Goal: Task Accomplishment & Management: Complete application form

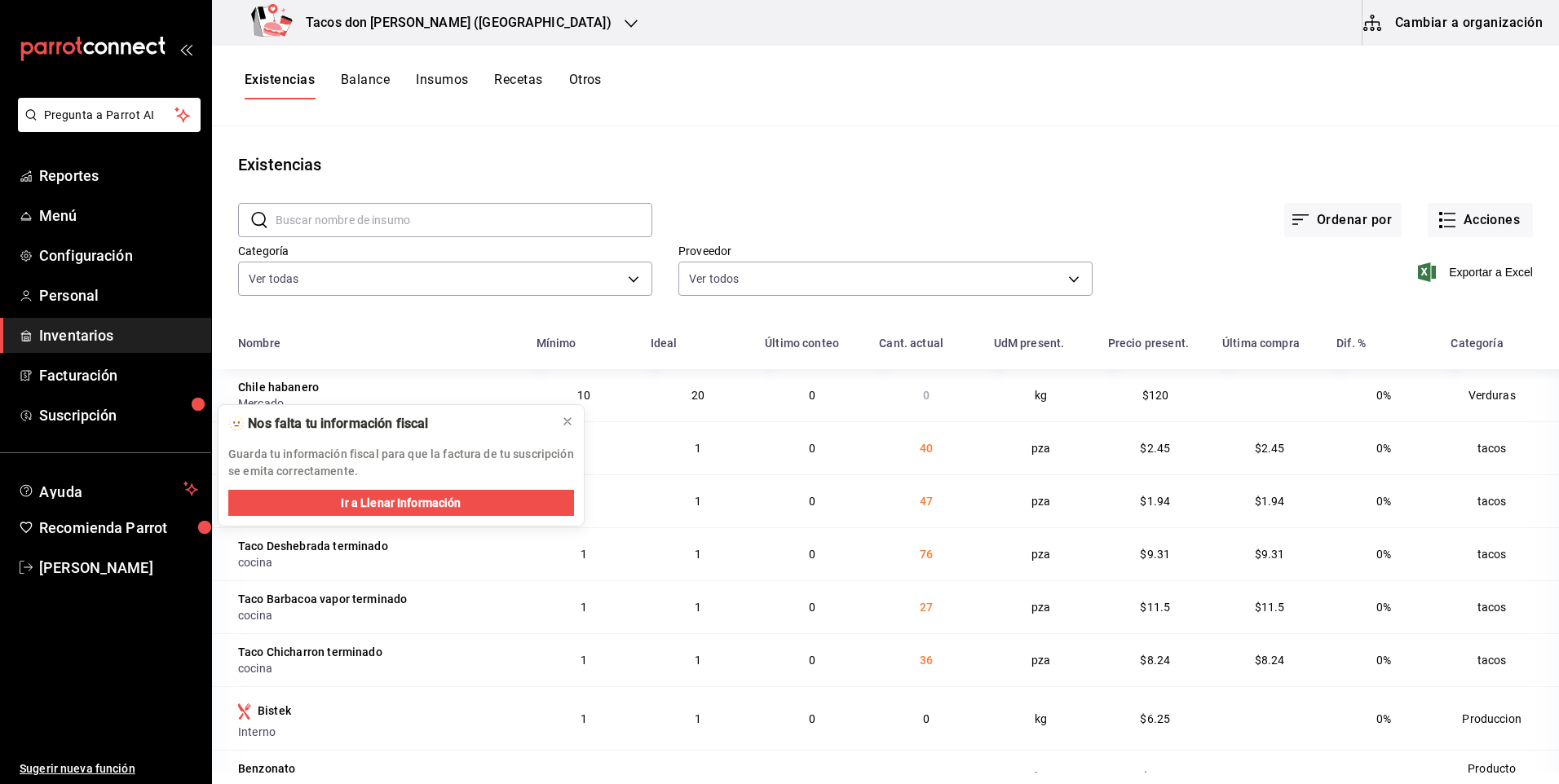
click at [481, 21] on div "Tacos [PERSON_NAME] ([GEOGRAPHIC_DATA])" at bounding box center [435, 23] width 419 height 46
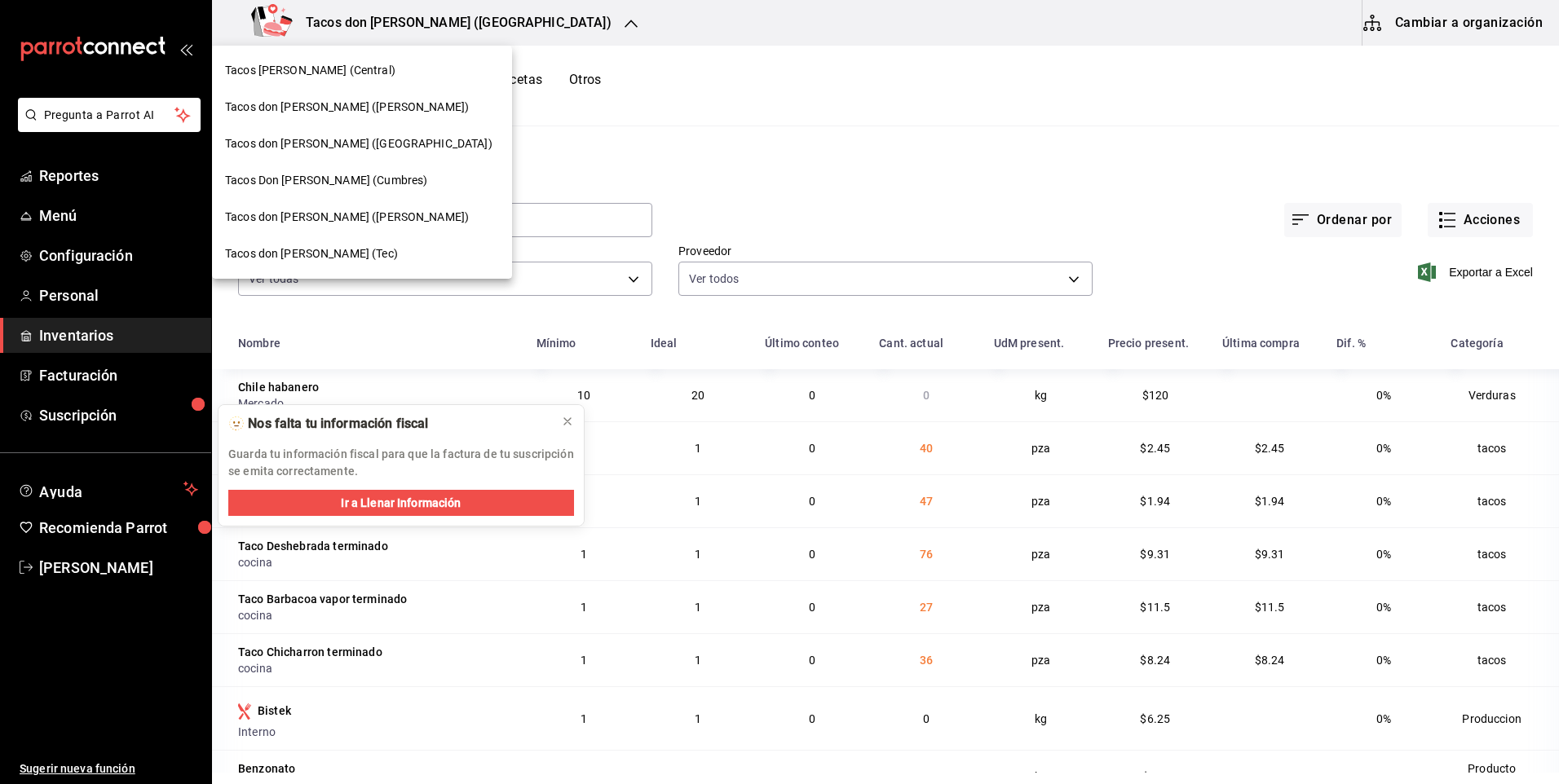
click at [374, 108] on span "Tacos [PERSON_NAME] ([PERSON_NAME])" at bounding box center [347, 107] width 244 height 17
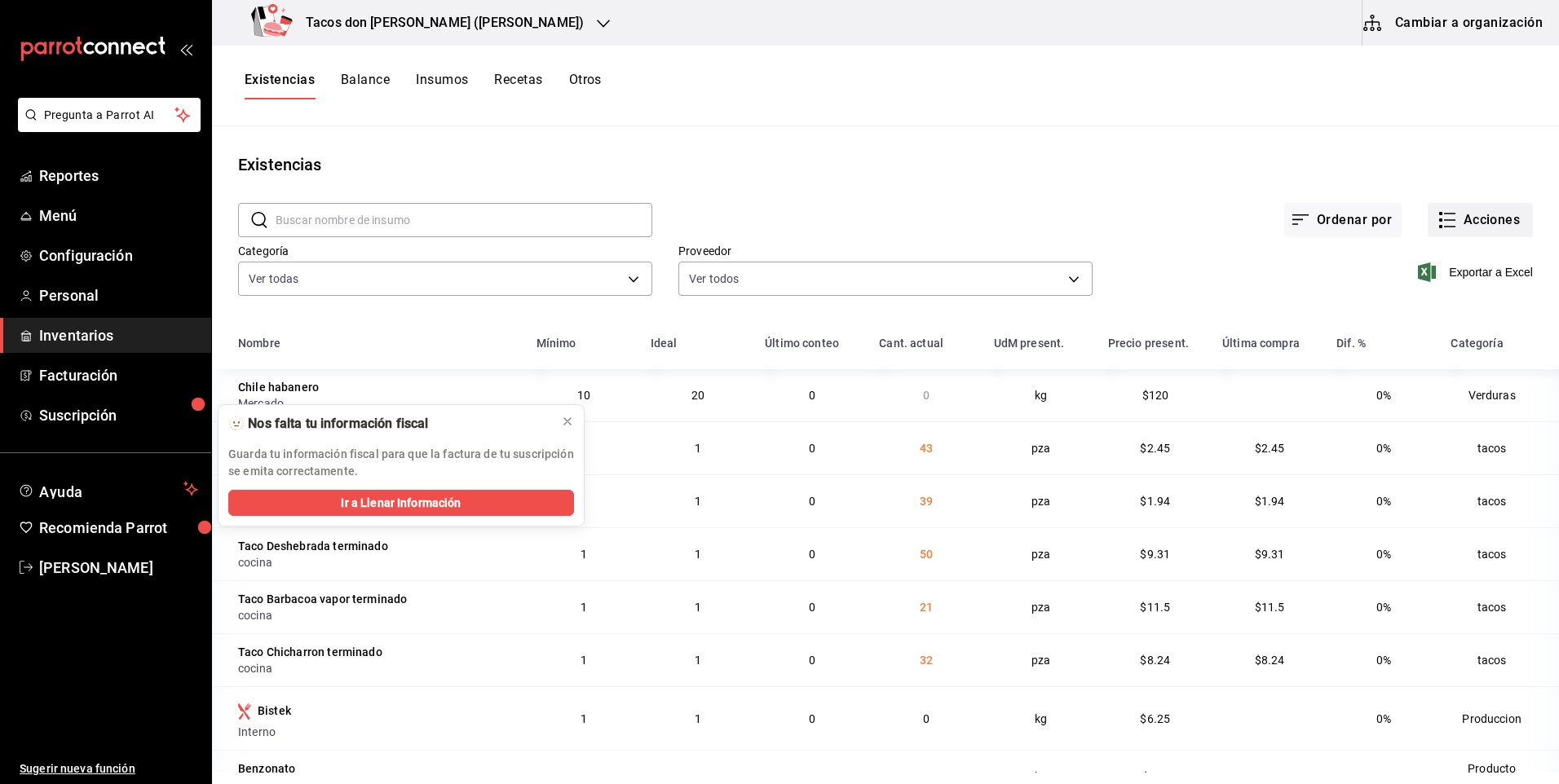
click at [1477, 227] on button "Acciones" at bounding box center [1480, 220] width 105 height 35
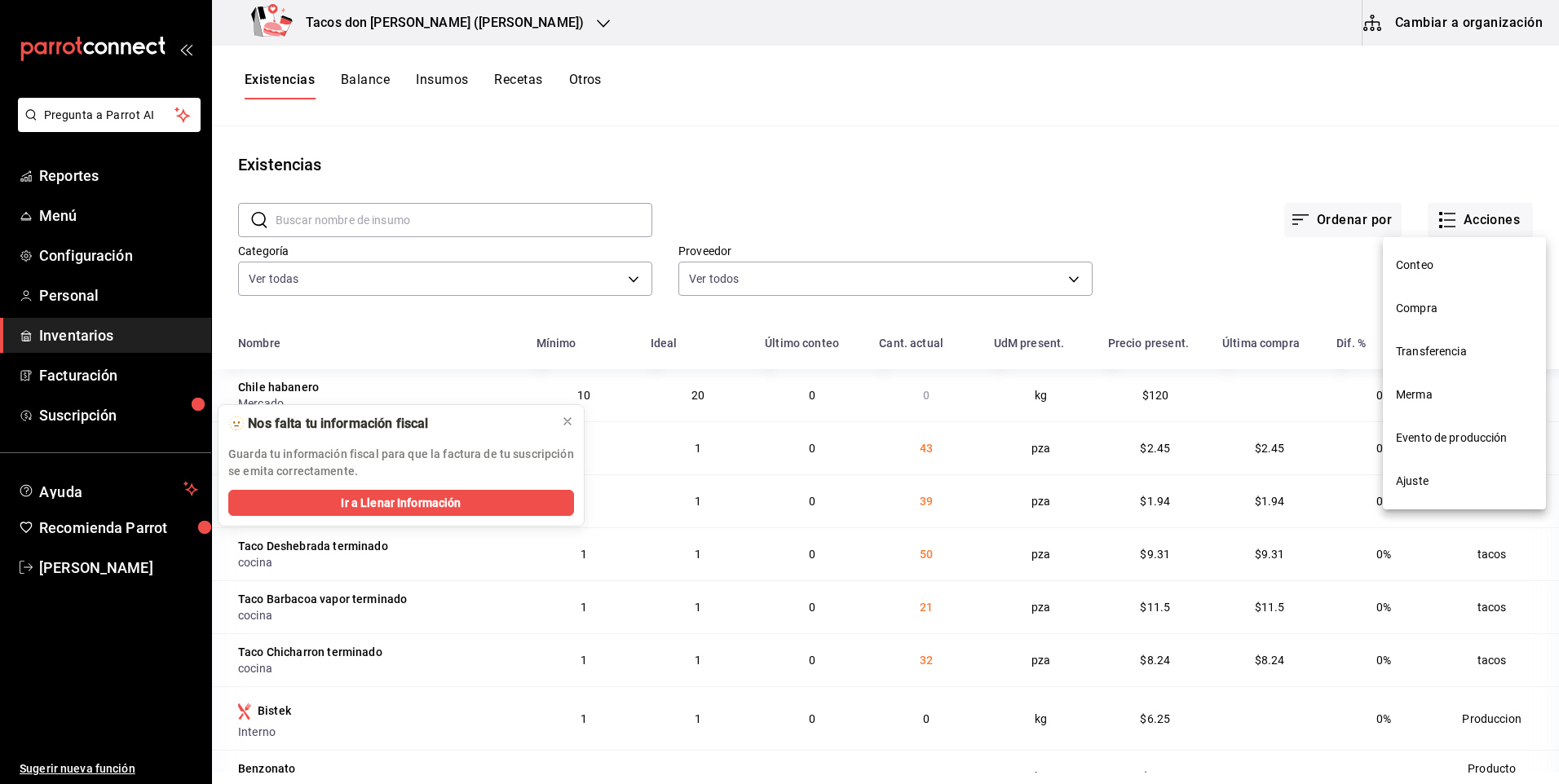
click at [1451, 315] on span "Compra" at bounding box center [1464, 308] width 137 height 17
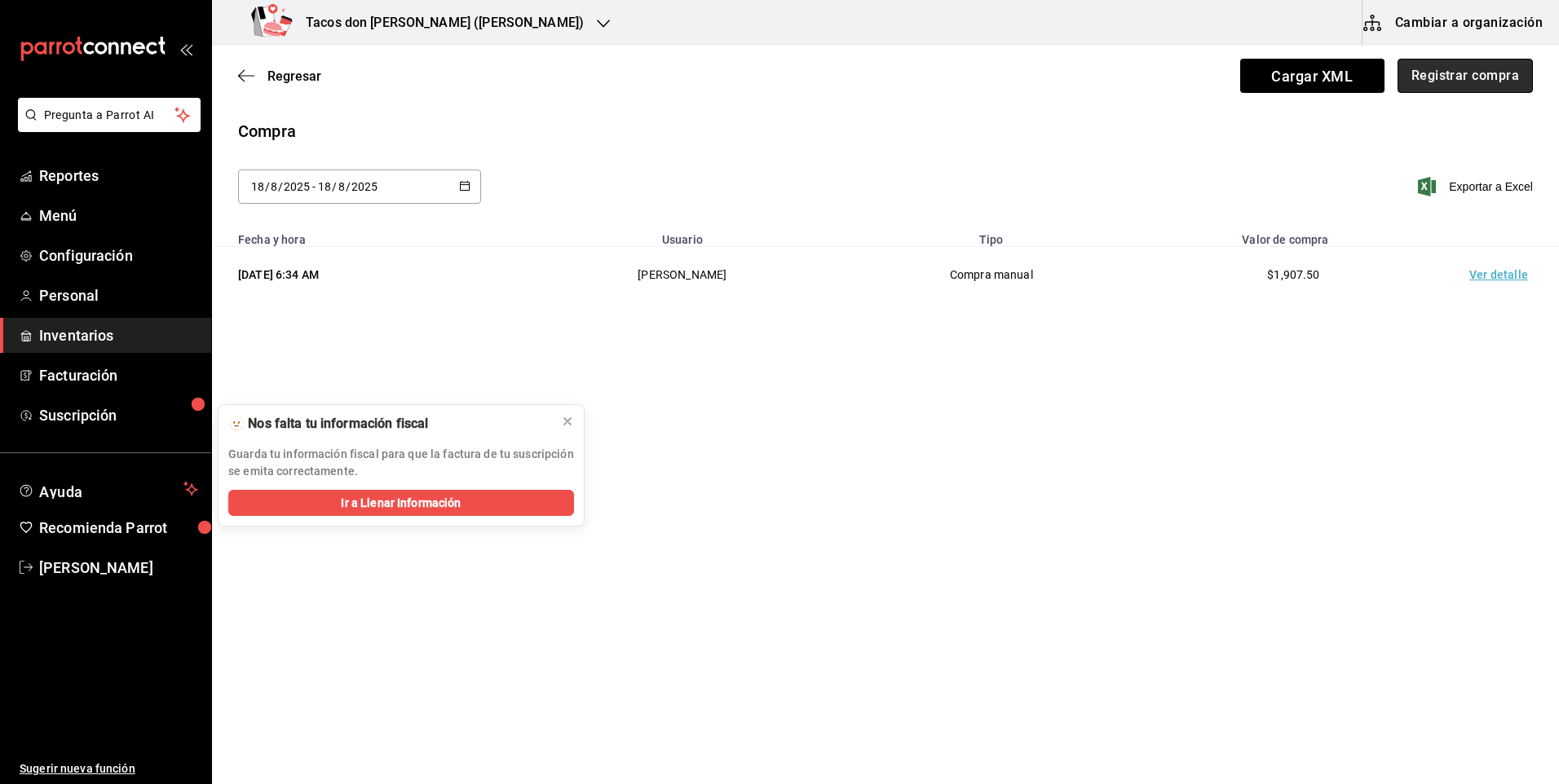
click at [1416, 72] on button "Registrar compra" at bounding box center [1464, 76] width 136 height 35
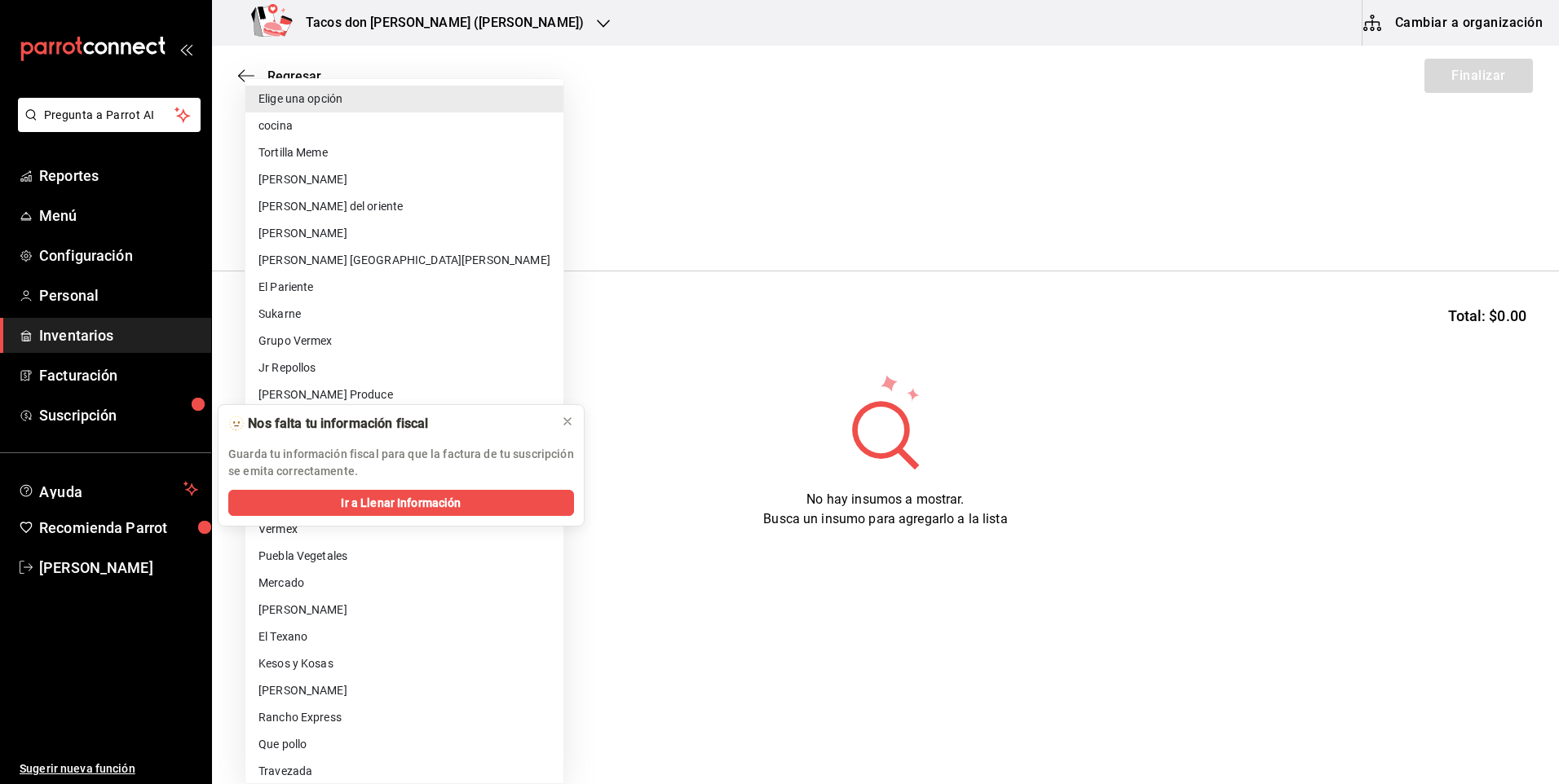
click at [393, 213] on body "Pregunta a Parrot AI Reportes Menú Configuración Personal Inventarios Facturaci…" at bounding box center [779, 346] width 1559 height 692
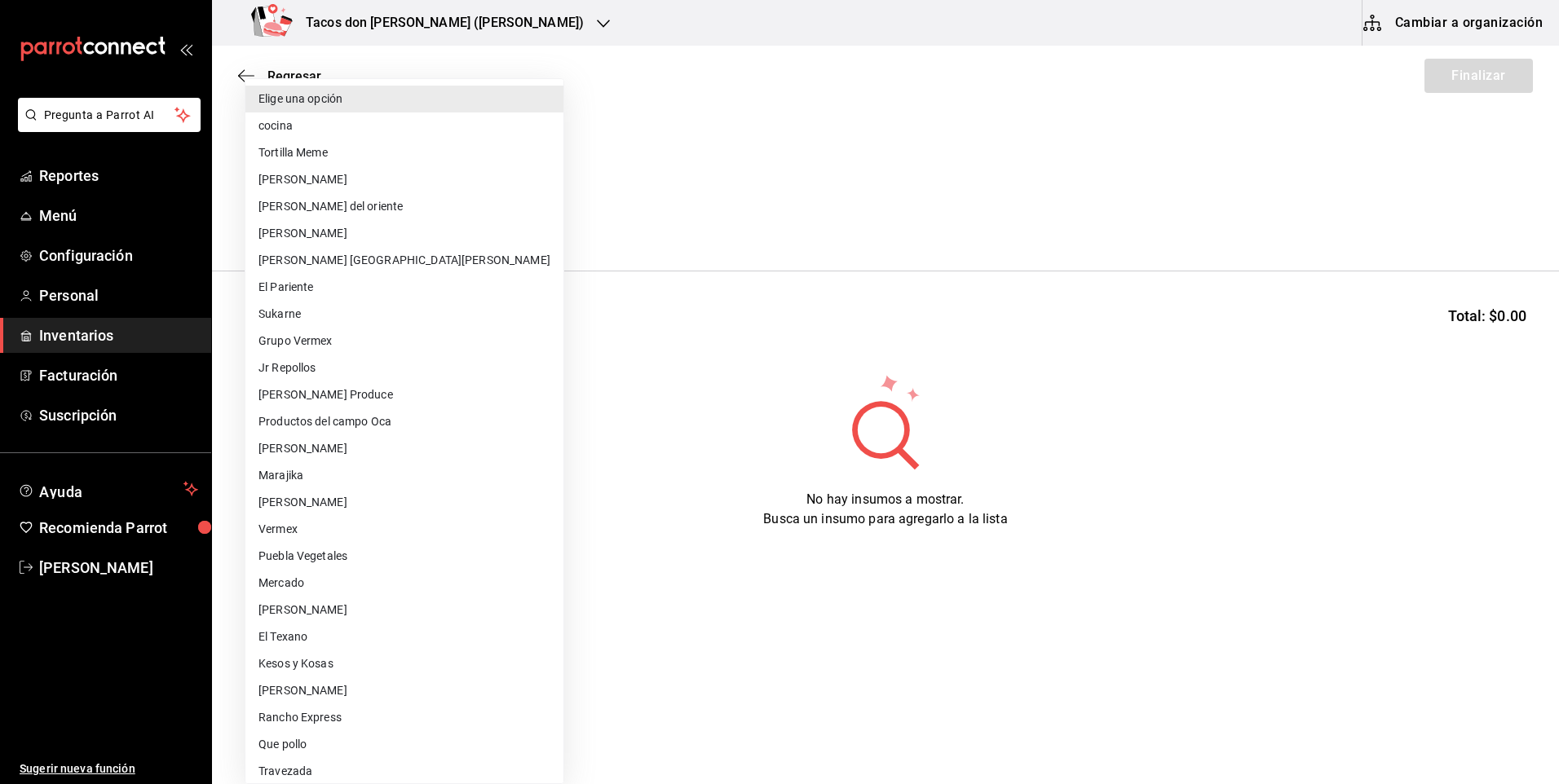
click at [333, 132] on li "cocina" at bounding box center [404, 126] width 318 height 27
type input "237c9a5b-4078-49eb-83ef-23bf52bd7acd"
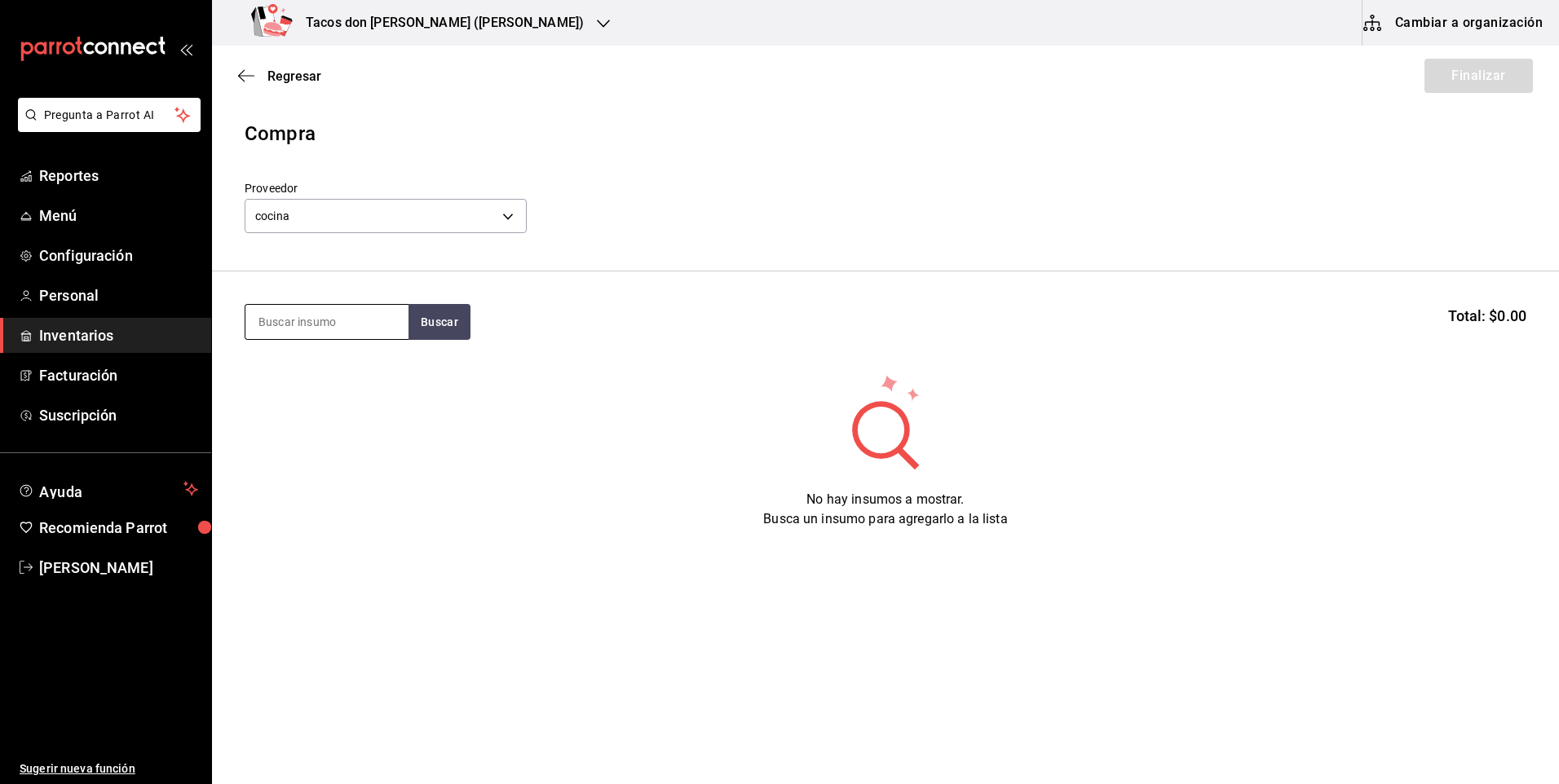
click at [336, 318] on input at bounding box center [327, 322] width 163 height 35
type input "des"
click at [417, 313] on button "Buscar" at bounding box center [439, 322] width 62 height 36
click at [341, 386] on div "Taco Deshebrada terminado" at bounding box center [326, 379] width 137 height 39
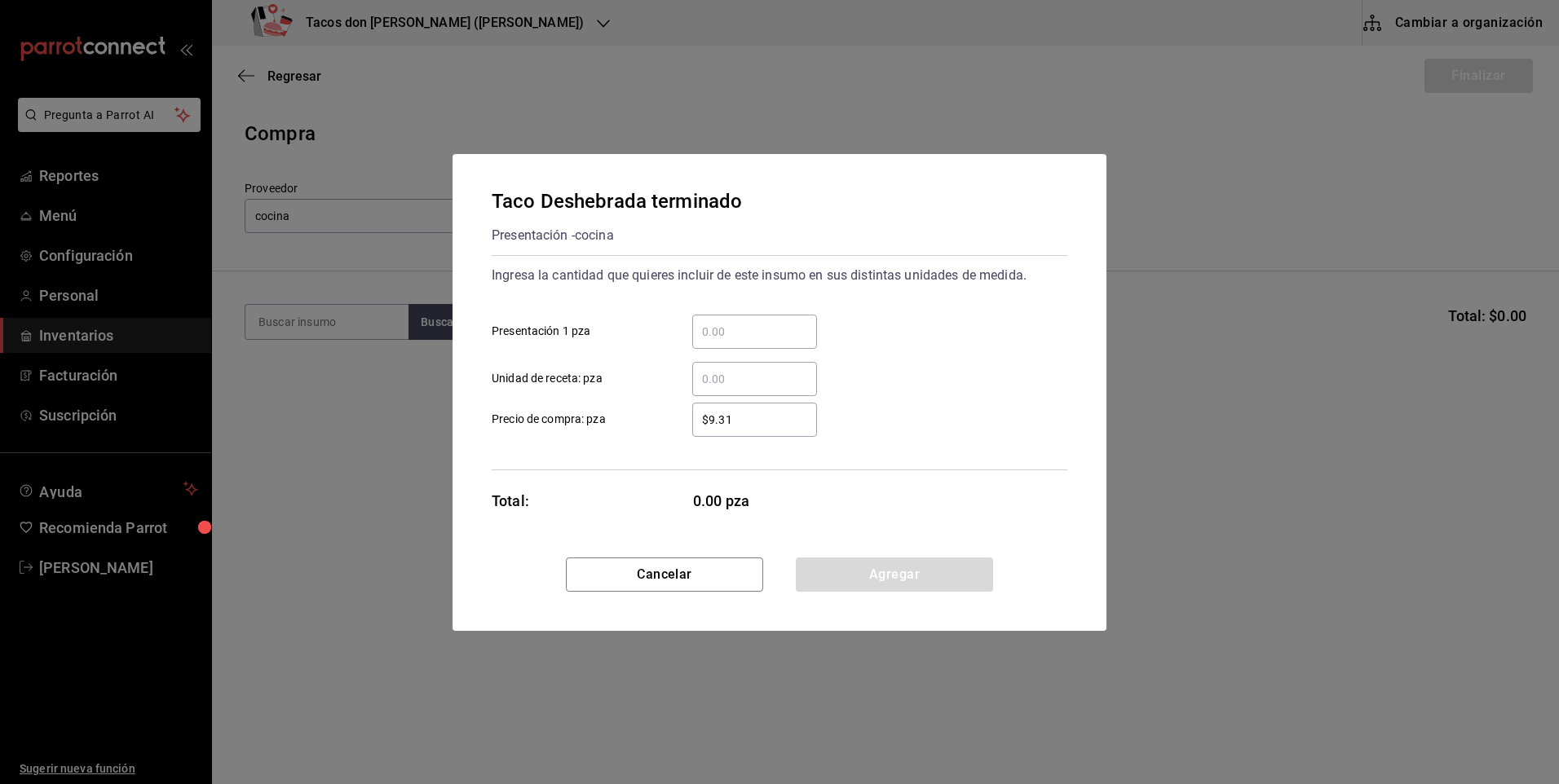
click at [731, 337] on input "​ Presentación 1 pza" at bounding box center [754, 332] width 125 height 20
type input "100"
click at [852, 573] on button "Agregar" at bounding box center [894, 574] width 197 height 35
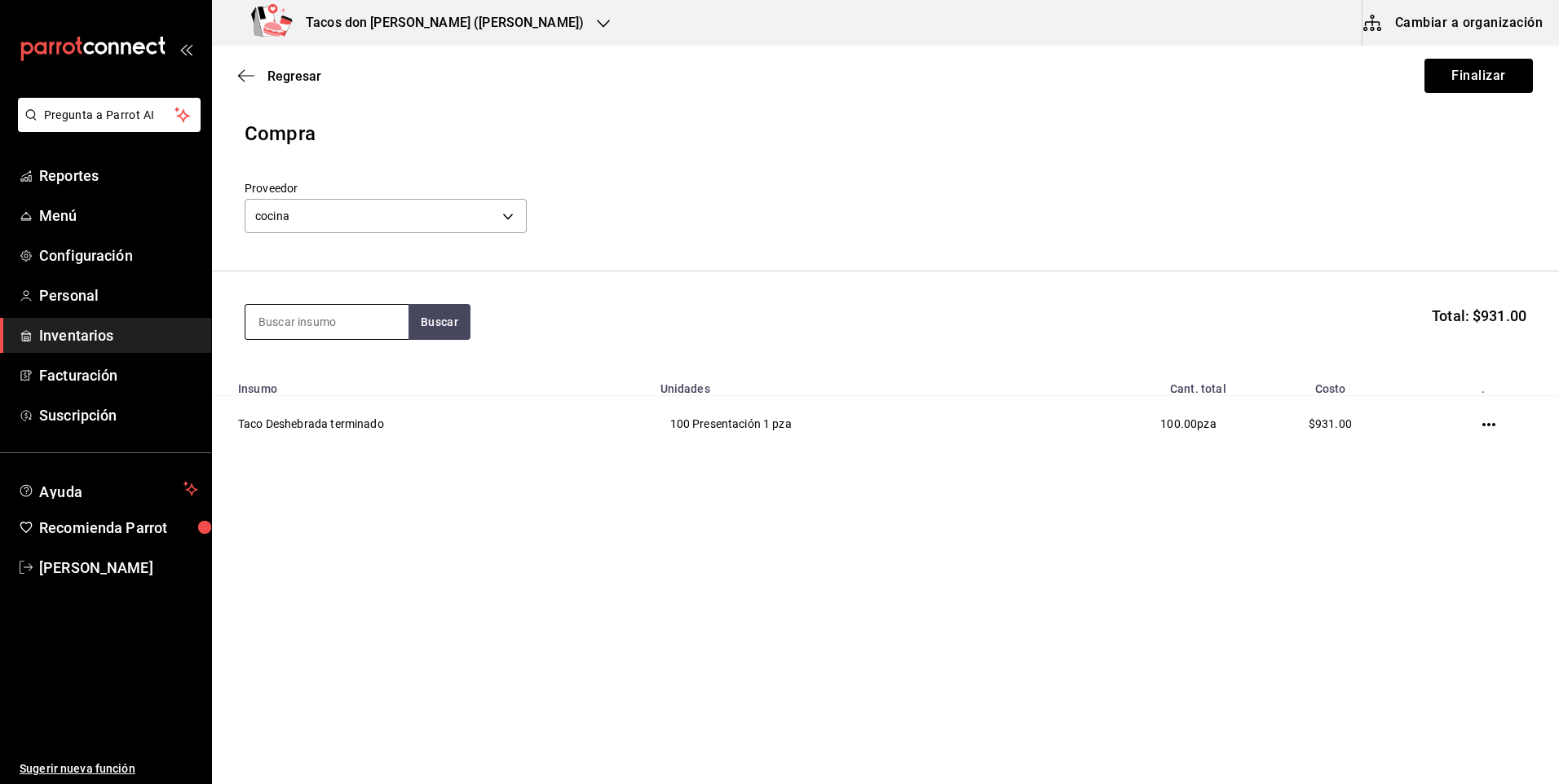
click at [336, 330] on input at bounding box center [327, 322] width 163 height 35
type input "pap"
click at [416, 329] on button "Buscar" at bounding box center [439, 322] width 62 height 36
click at [360, 369] on div "Taco Papa terminado" at bounding box center [321, 369] width 127 height 20
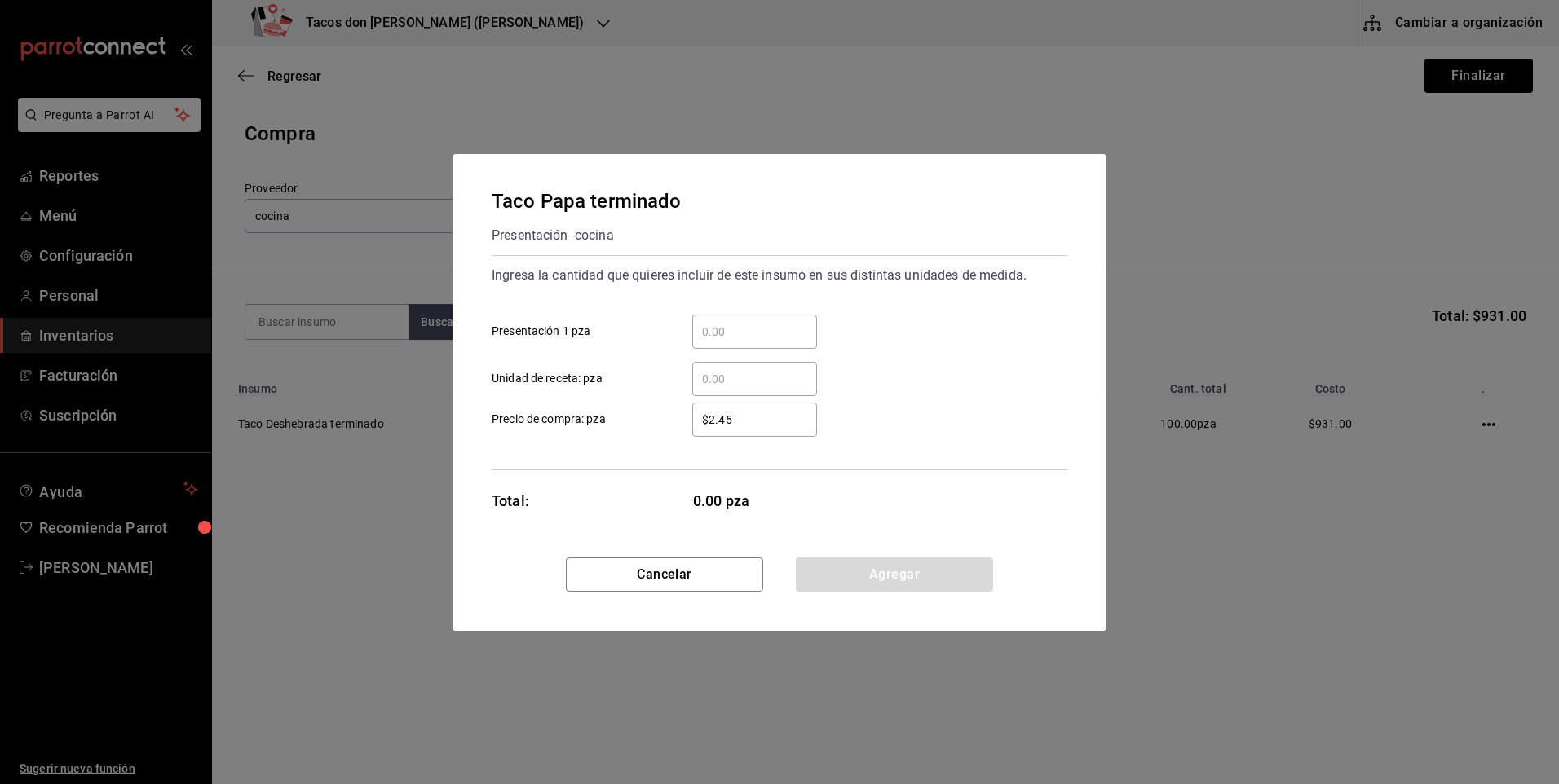
click at [734, 332] on input "​ Presentación 1 pza" at bounding box center [754, 332] width 125 height 20
type input "50"
drag, startPoint x: 850, startPoint y: 580, endPoint x: 594, endPoint y: 433, distance: 295.2
click at [847, 580] on button "Agregar" at bounding box center [894, 574] width 197 height 35
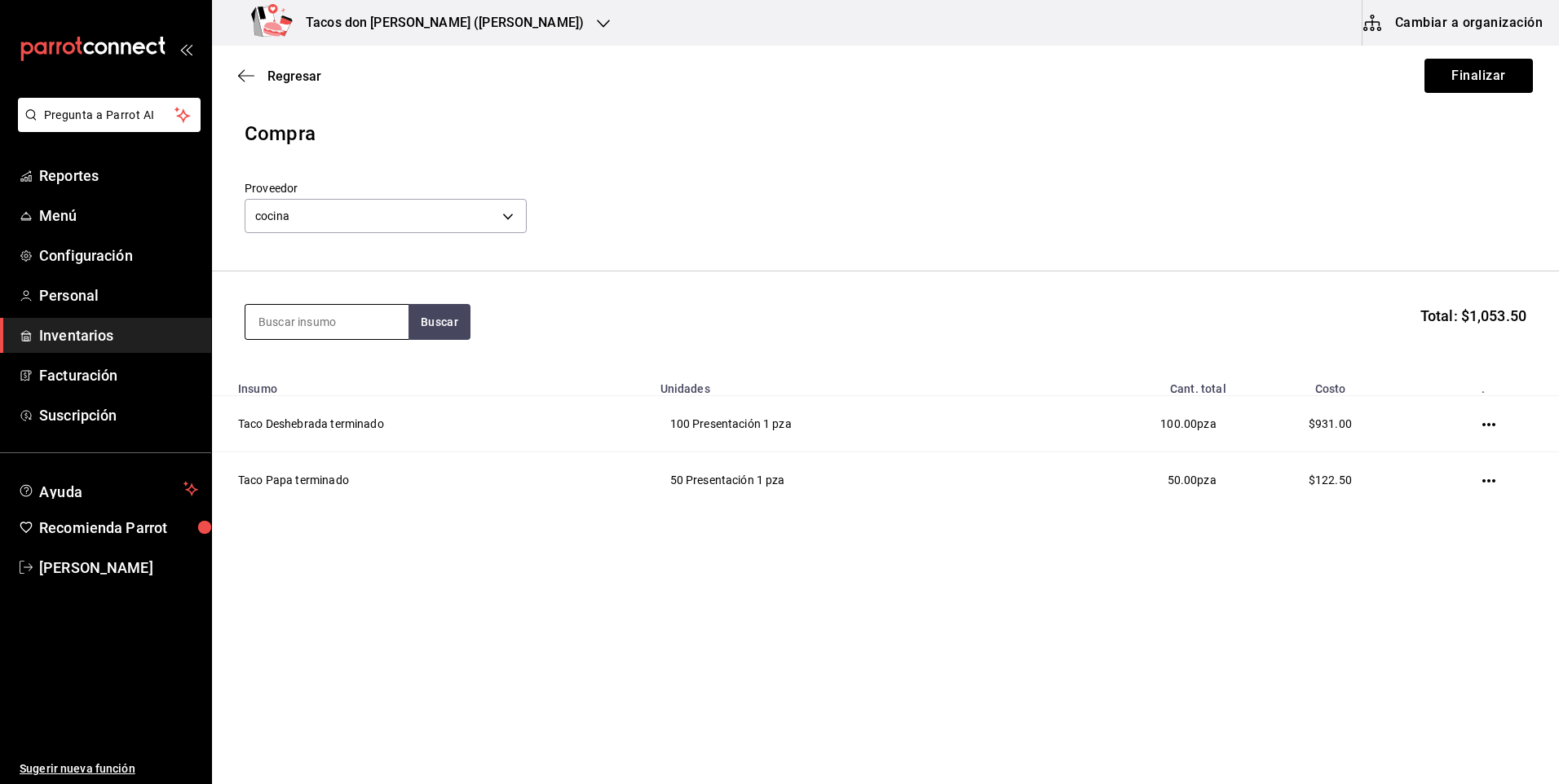
click at [362, 322] on input at bounding box center [327, 322] width 163 height 35
type input "frij"
click at [428, 325] on button "Buscar" at bounding box center [439, 322] width 62 height 36
click at [352, 368] on div "Taco Frijol terminado" at bounding box center [321, 369] width 125 height 20
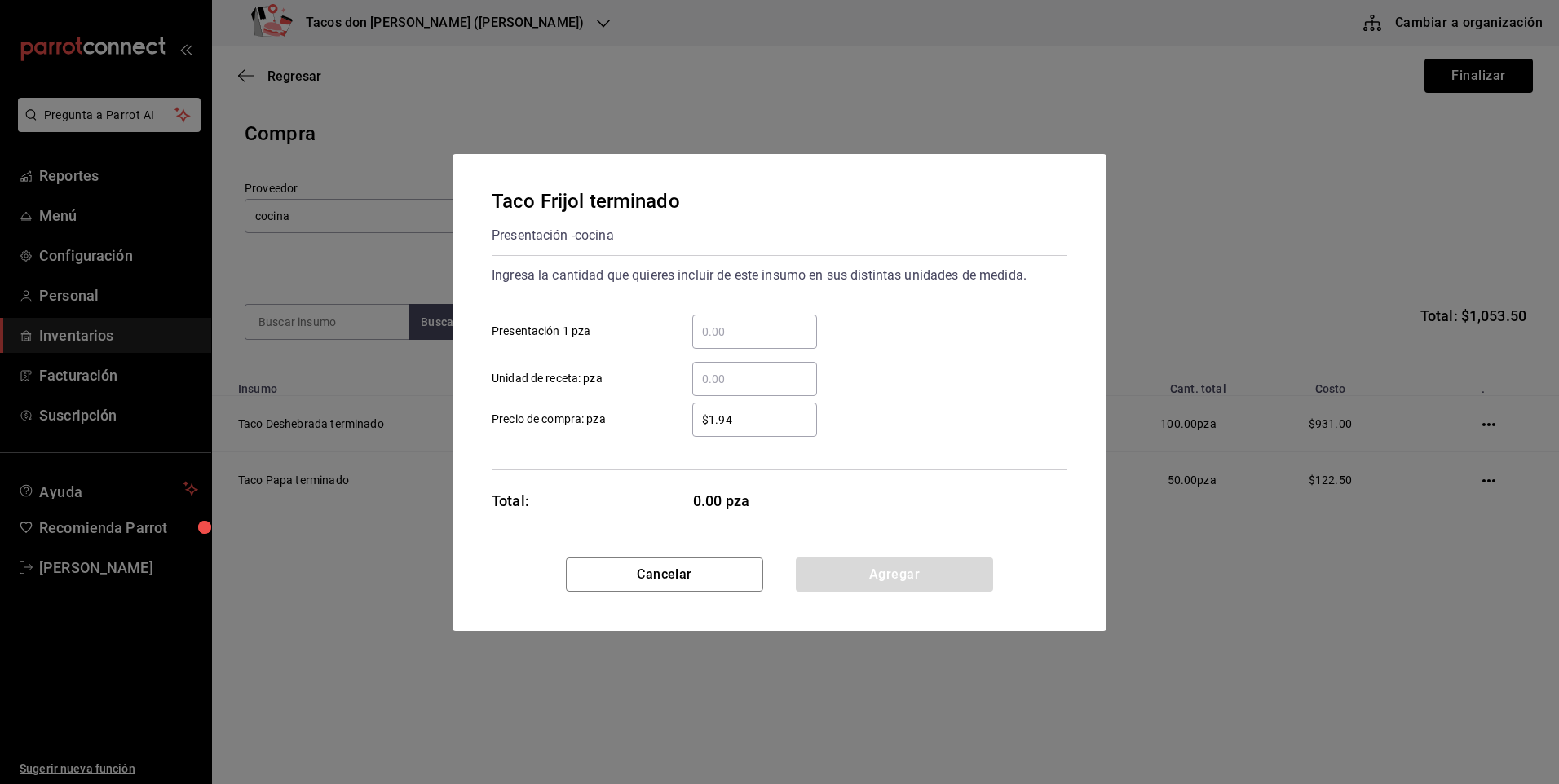
click at [715, 342] on div "​" at bounding box center [754, 332] width 125 height 35
click at [715, 342] on input "​ Presentación 1 pza" at bounding box center [754, 332] width 125 height 20
type input "50"
click at [807, 565] on button "Agregar" at bounding box center [894, 574] width 197 height 35
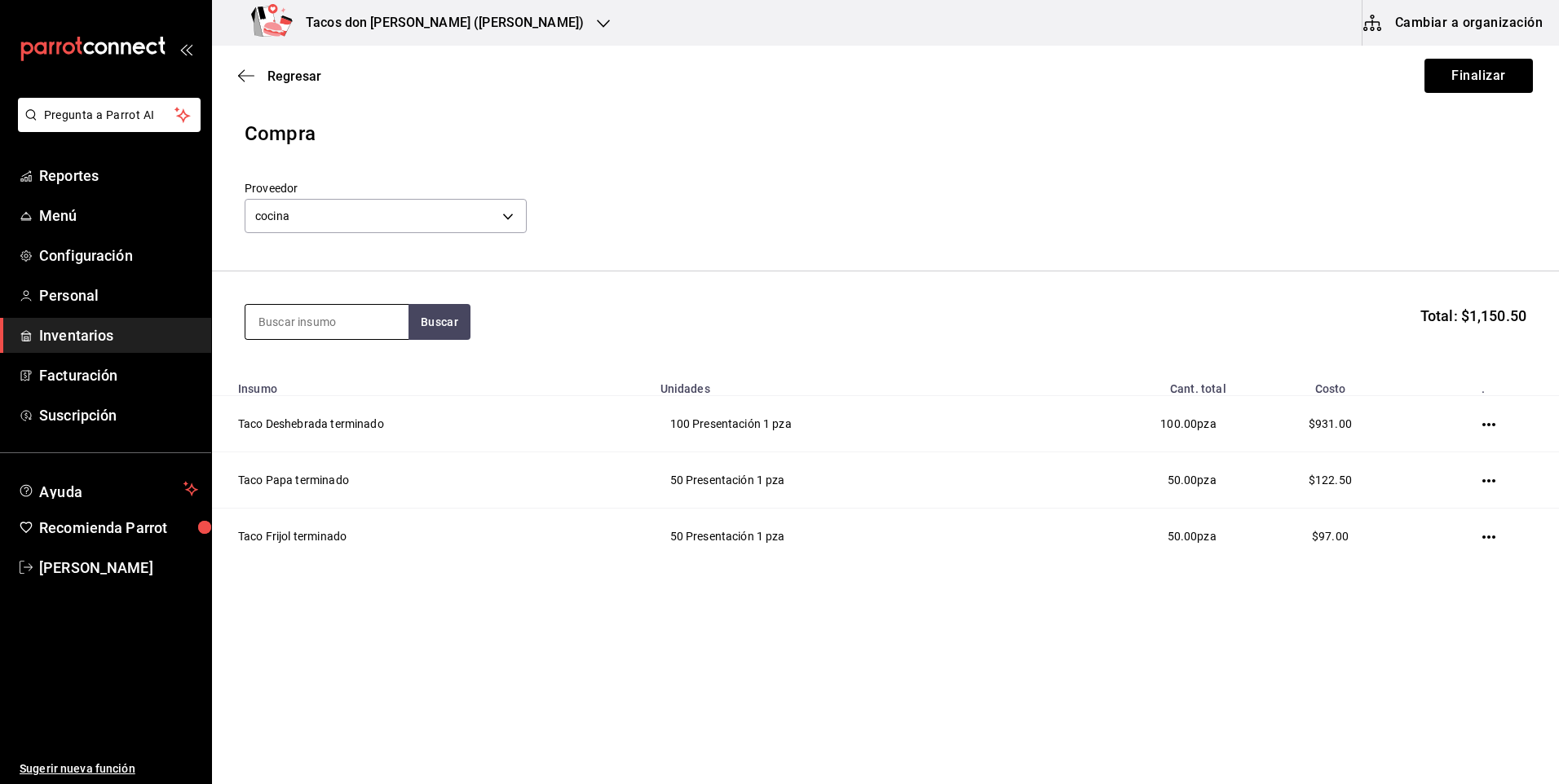
click at [367, 329] on input at bounding box center [327, 322] width 163 height 35
type input "chi"
click at [454, 333] on button "Buscar" at bounding box center [439, 322] width 62 height 36
click at [364, 381] on div "Taco Chicharron terminado" at bounding box center [326, 379] width 137 height 39
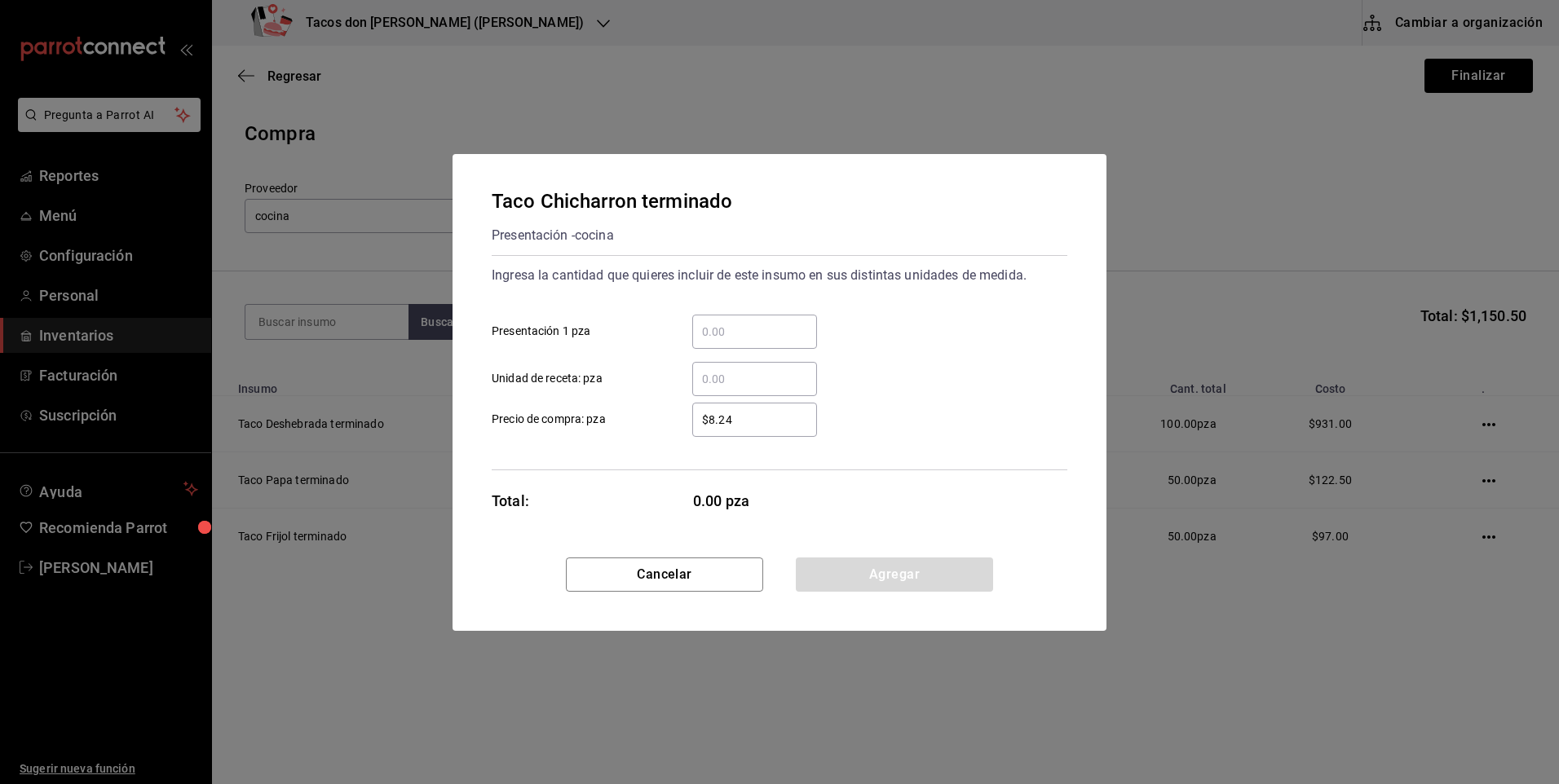
click at [709, 343] on div "​" at bounding box center [754, 332] width 125 height 35
click at [709, 342] on input "​ Presentación 1 pza" at bounding box center [754, 332] width 125 height 20
type input "50"
click at [907, 575] on button "Agregar" at bounding box center [894, 574] width 197 height 35
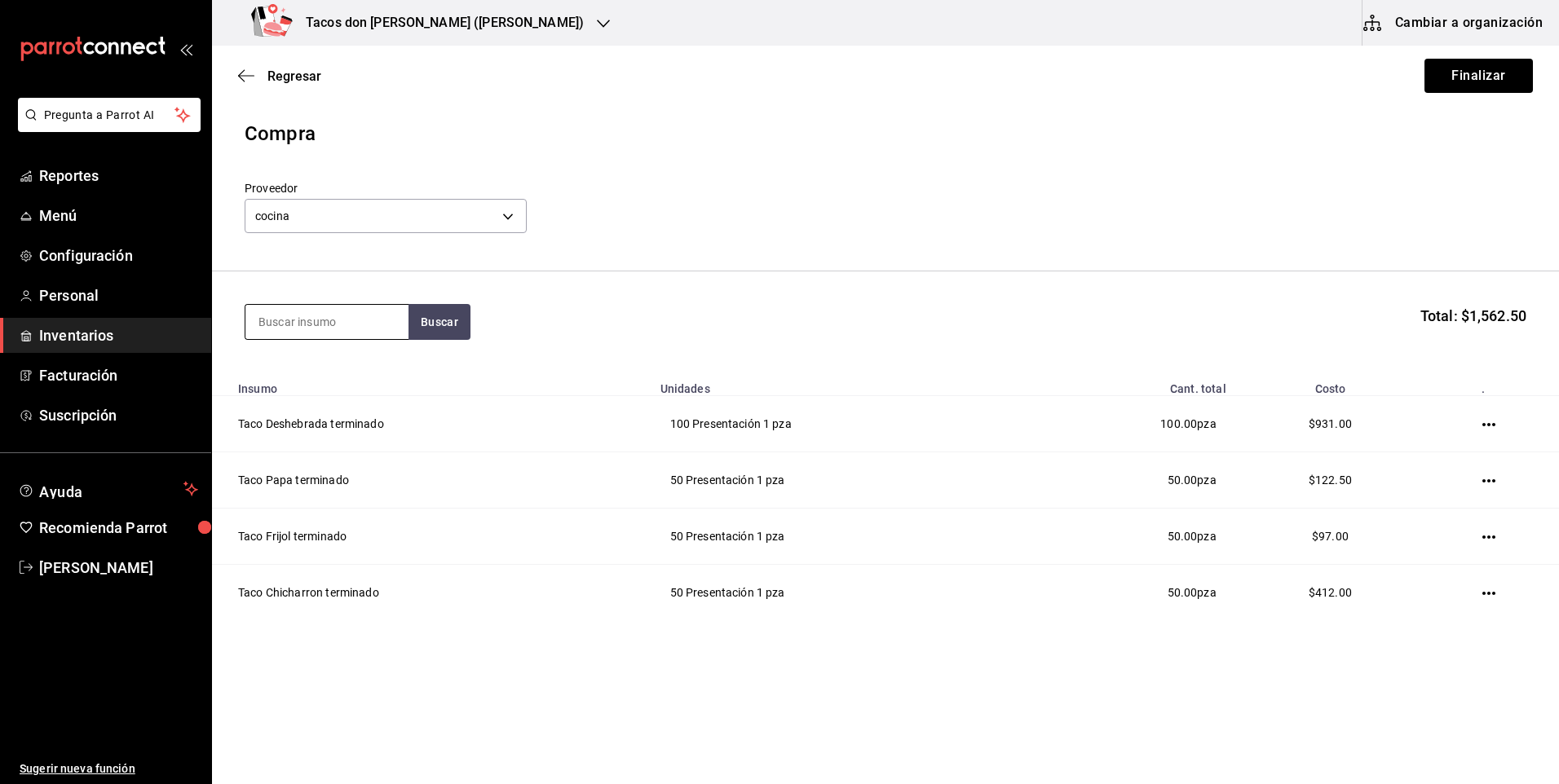
click at [295, 325] on input at bounding box center [327, 322] width 163 height 35
type input "barb"
drag, startPoint x: 435, startPoint y: 311, endPoint x: 422, endPoint y: 329, distance: 22.2
click at [435, 311] on button "Buscar" at bounding box center [439, 322] width 62 height 36
click at [348, 376] on div "Taco Barbacoa vapor terminado" at bounding box center [326, 379] width 137 height 39
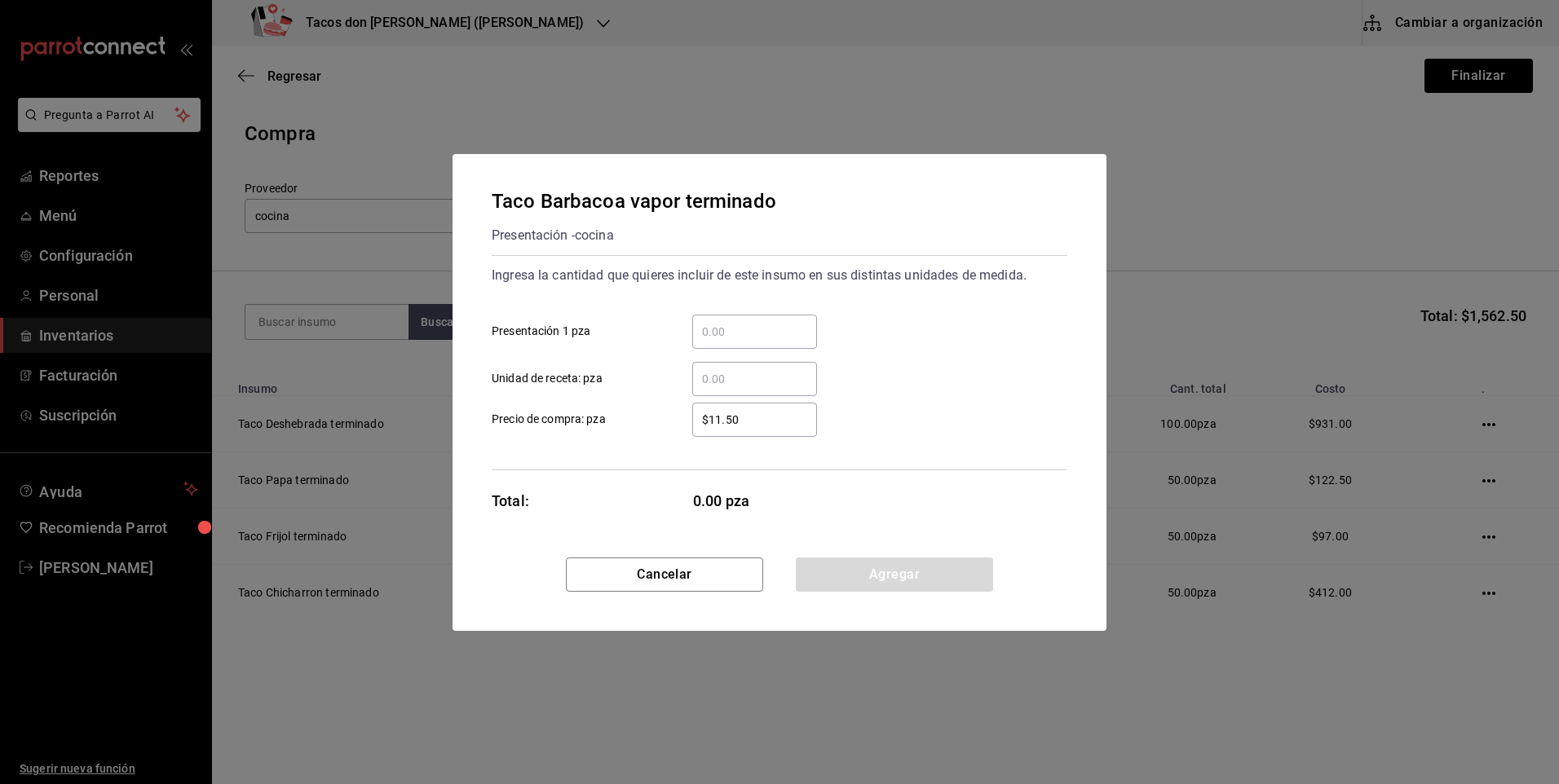
click at [750, 335] on input "​ Presentación 1 pza" at bounding box center [754, 332] width 125 height 20
type input "30"
click at [843, 569] on button "Agregar" at bounding box center [894, 574] width 197 height 35
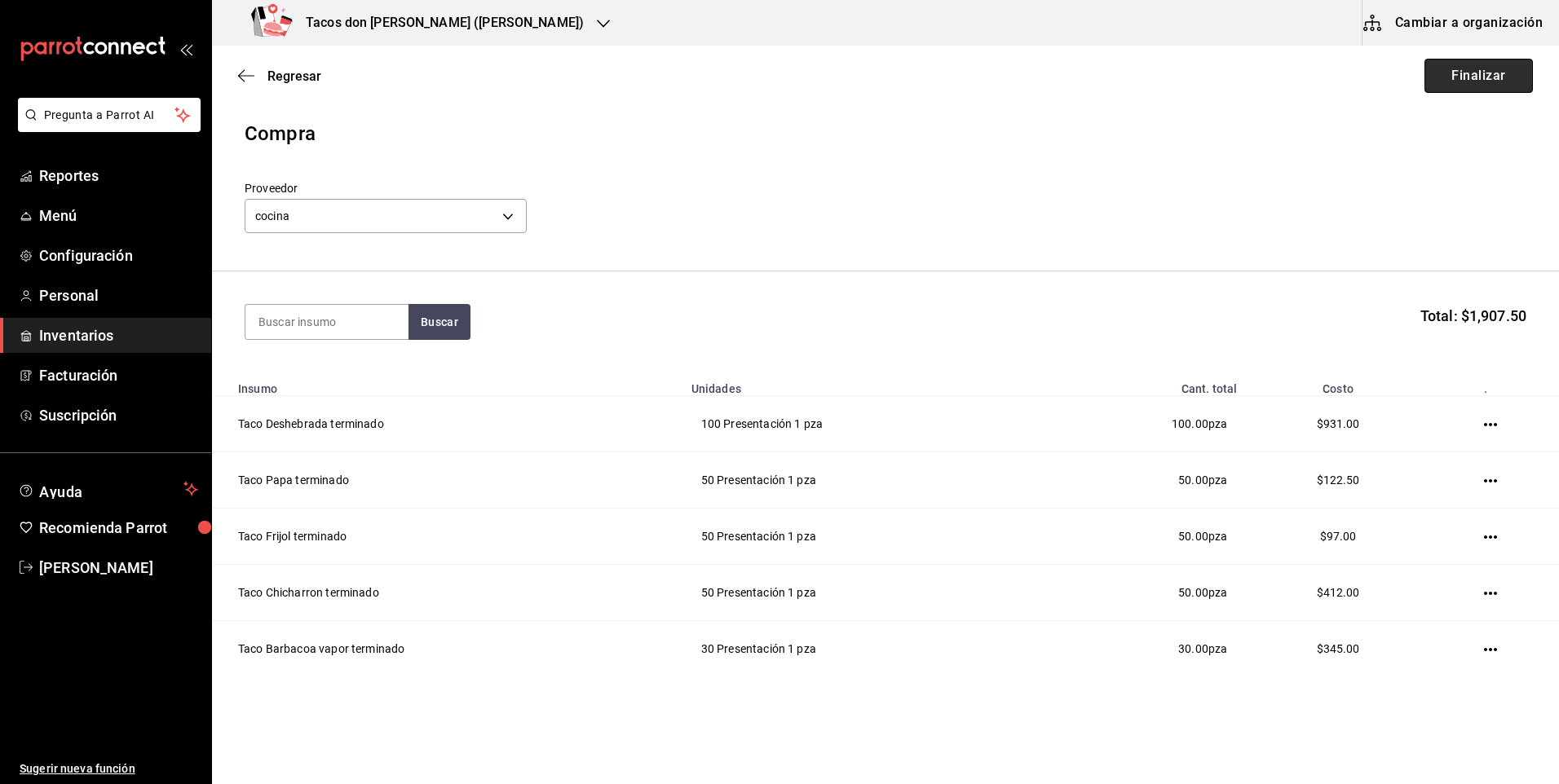
click at [1445, 77] on button "Finalizar" at bounding box center [1478, 76] width 108 height 35
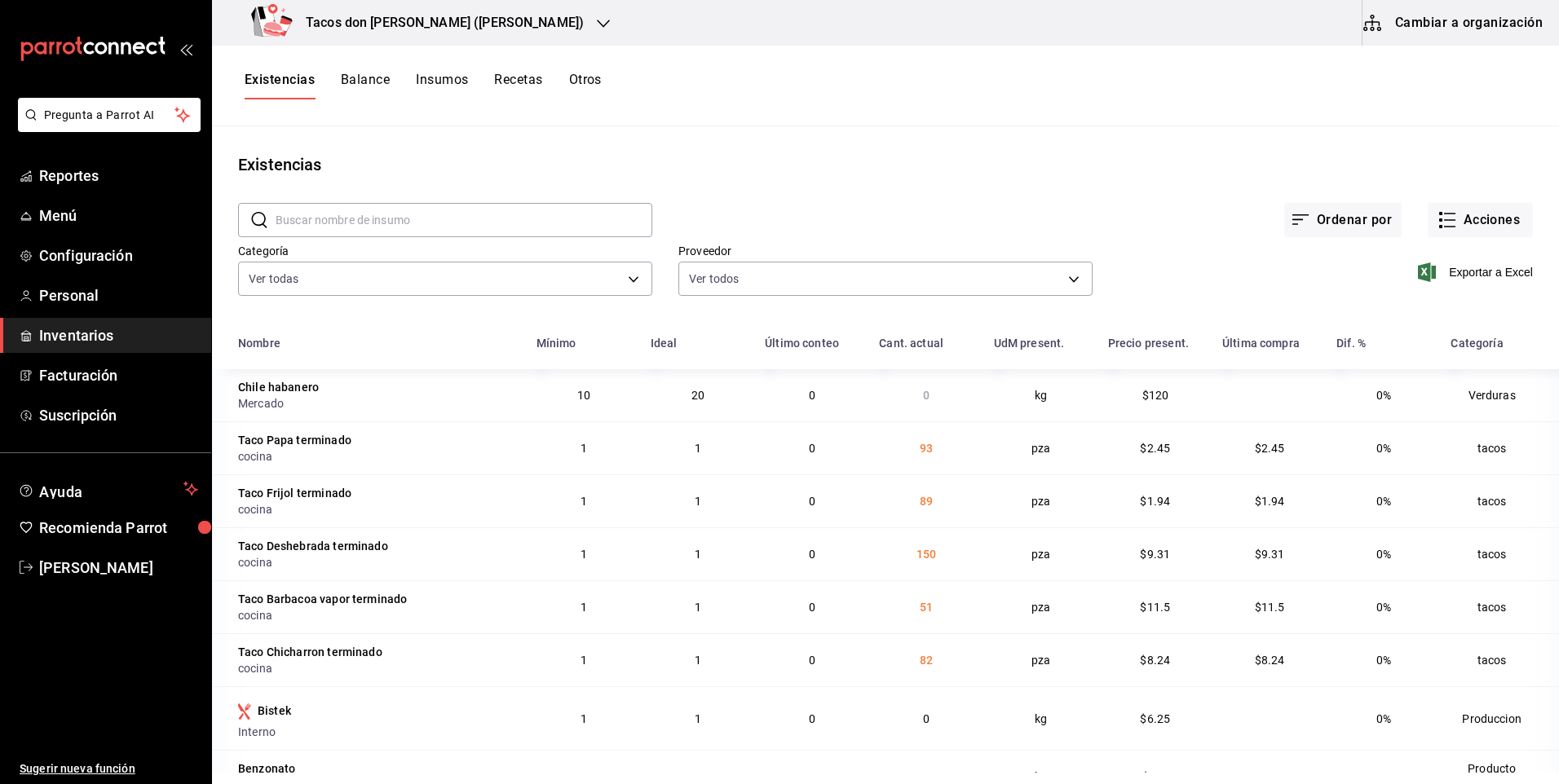
click at [469, 21] on h3 "Tacos [PERSON_NAME] ([PERSON_NAME])" at bounding box center [438, 23] width 291 height 20
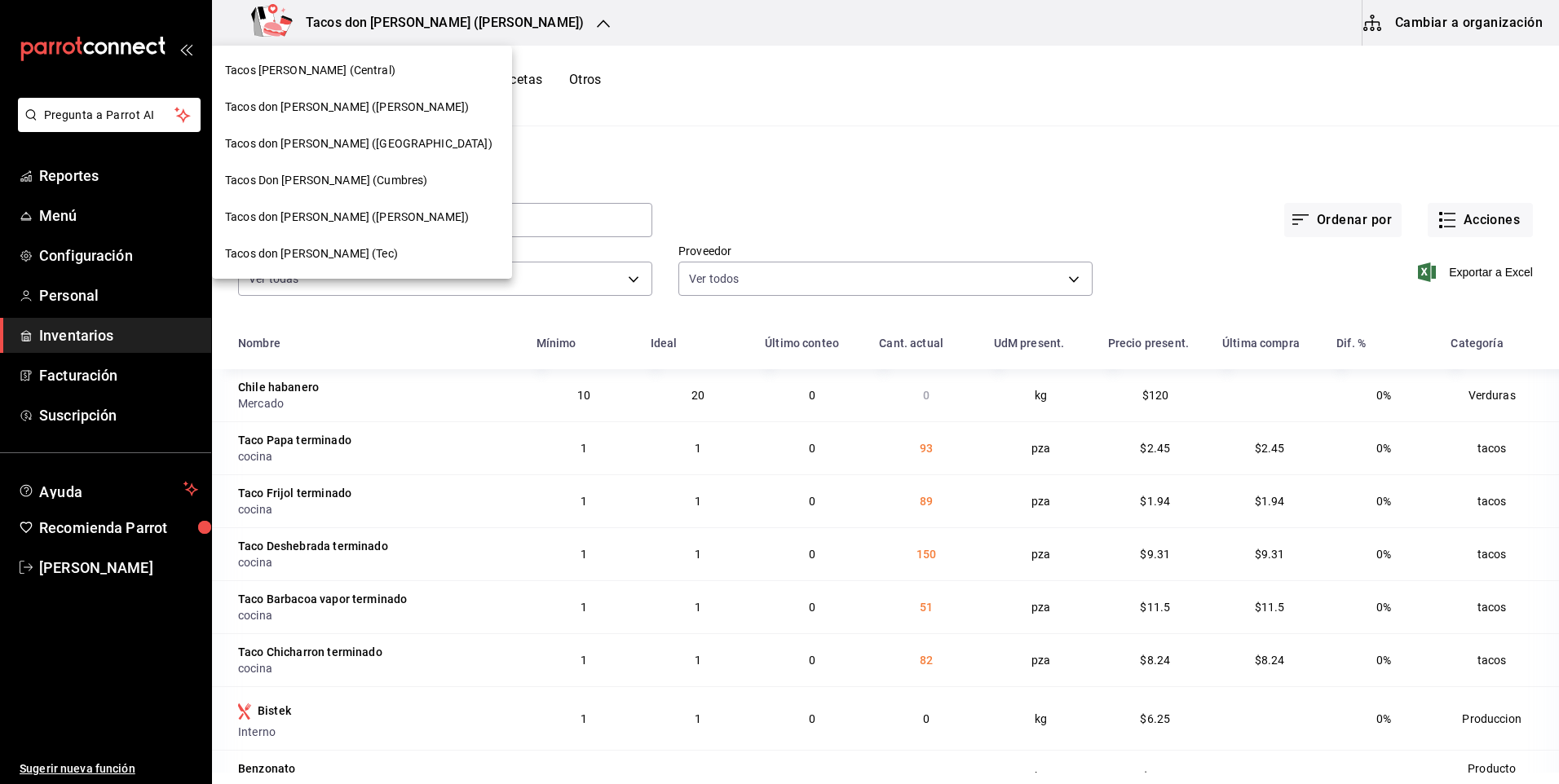
click at [351, 73] on span "Tacos [PERSON_NAME] (Central)" at bounding box center [310, 70] width 170 height 17
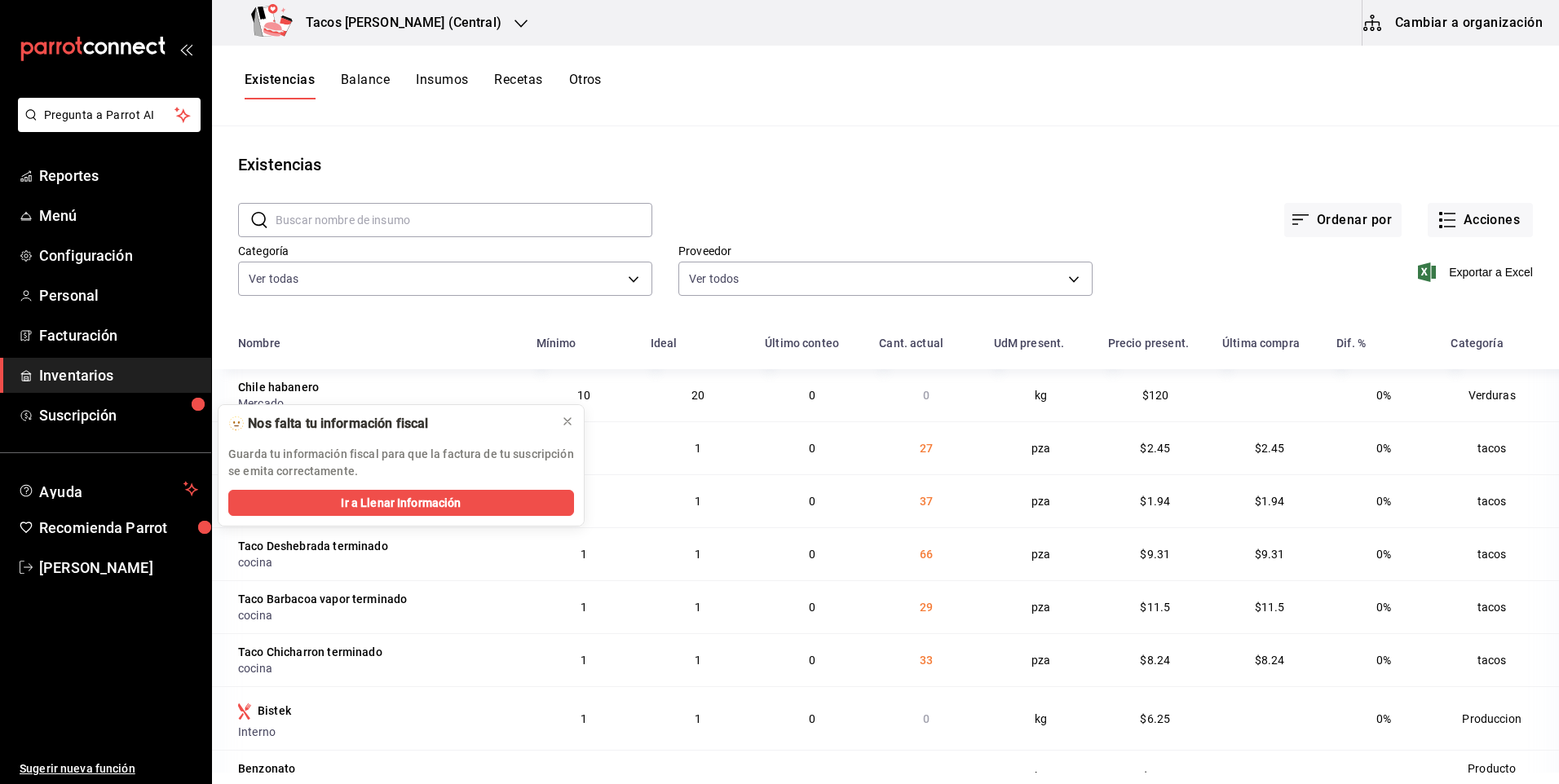
click at [455, 31] on h3 "Tacos [PERSON_NAME] (Central)" at bounding box center [397, 23] width 209 height 20
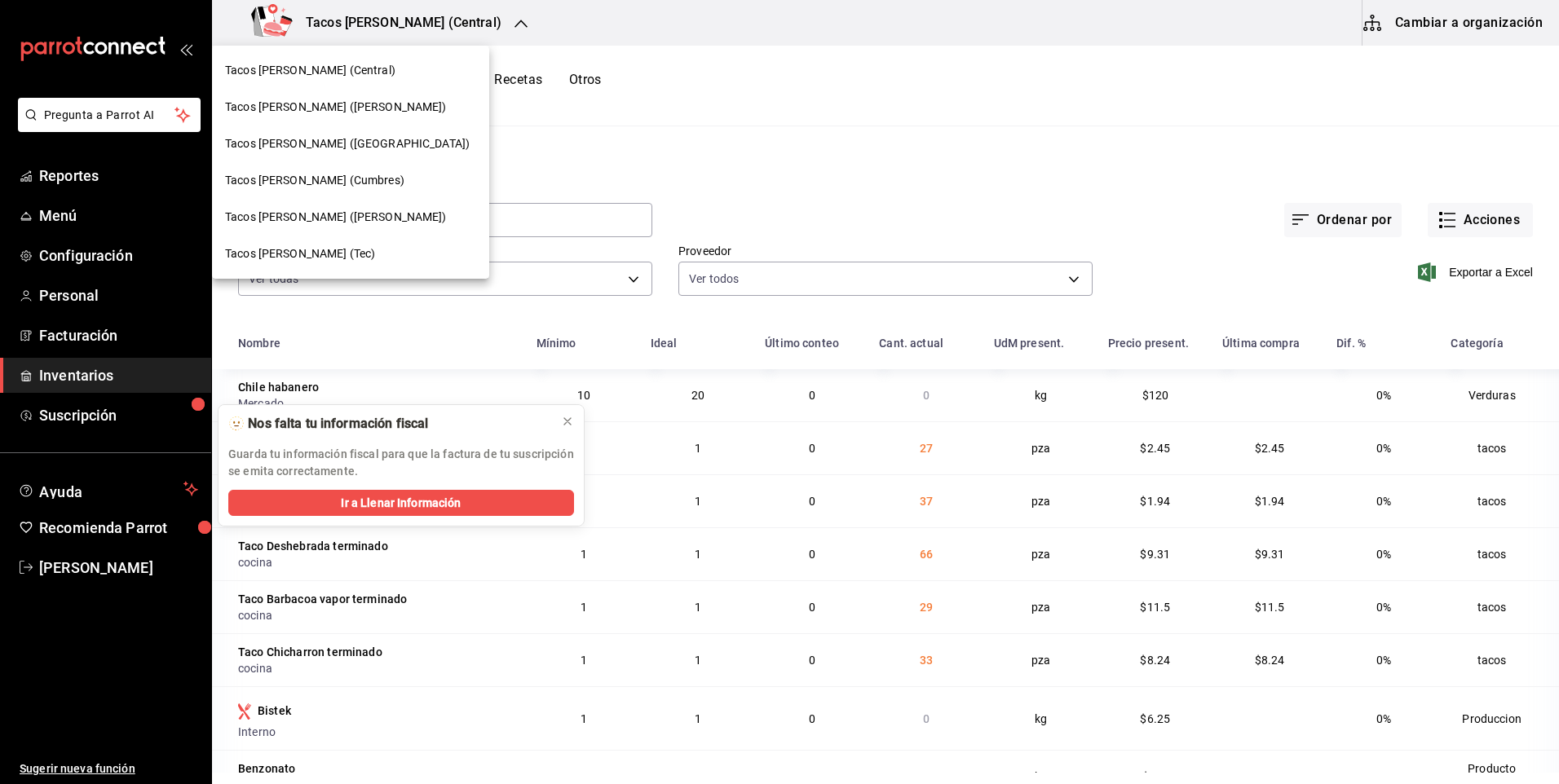
click at [374, 141] on div "Tacos [PERSON_NAME] ([GEOGRAPHIC_DATA])" at bounding box center [351, 144] width 251 height 17
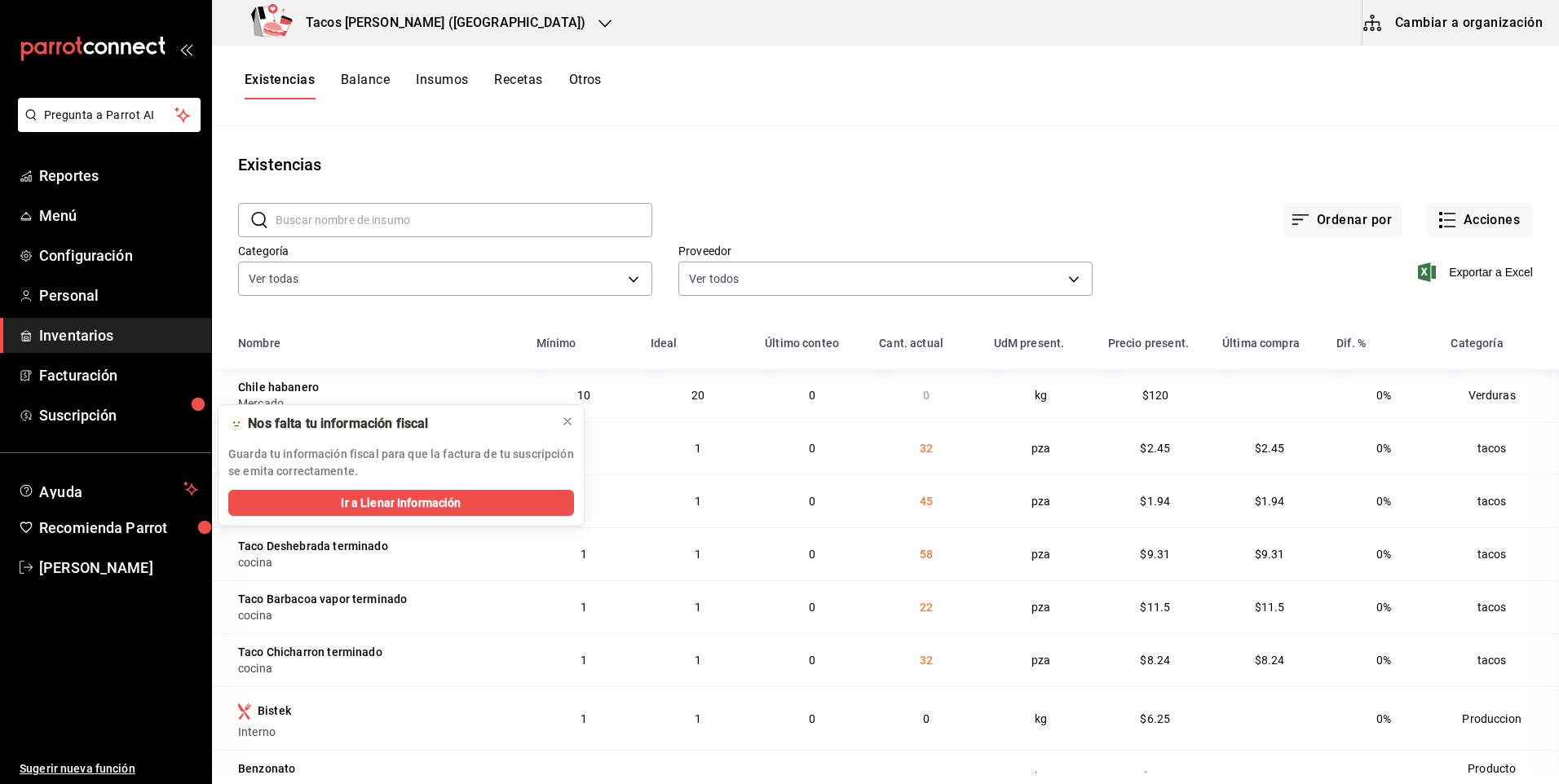
click at [533, 85] on button "Recetas" at bounding box center [518, 85] width 48 height 28
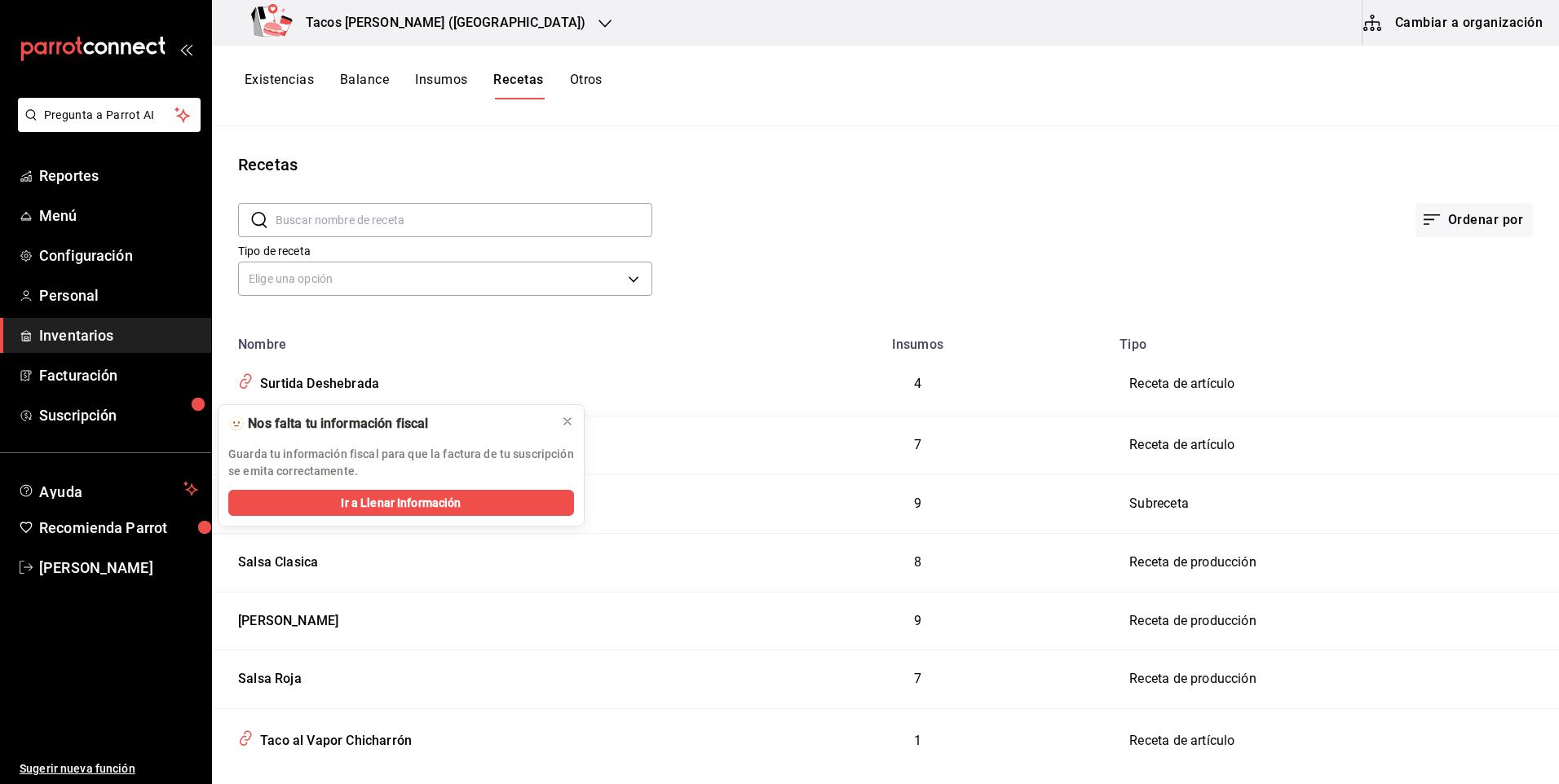
click at [304, 82] on button "Existencias" at bounding box center [279, 85] width 69 height 28
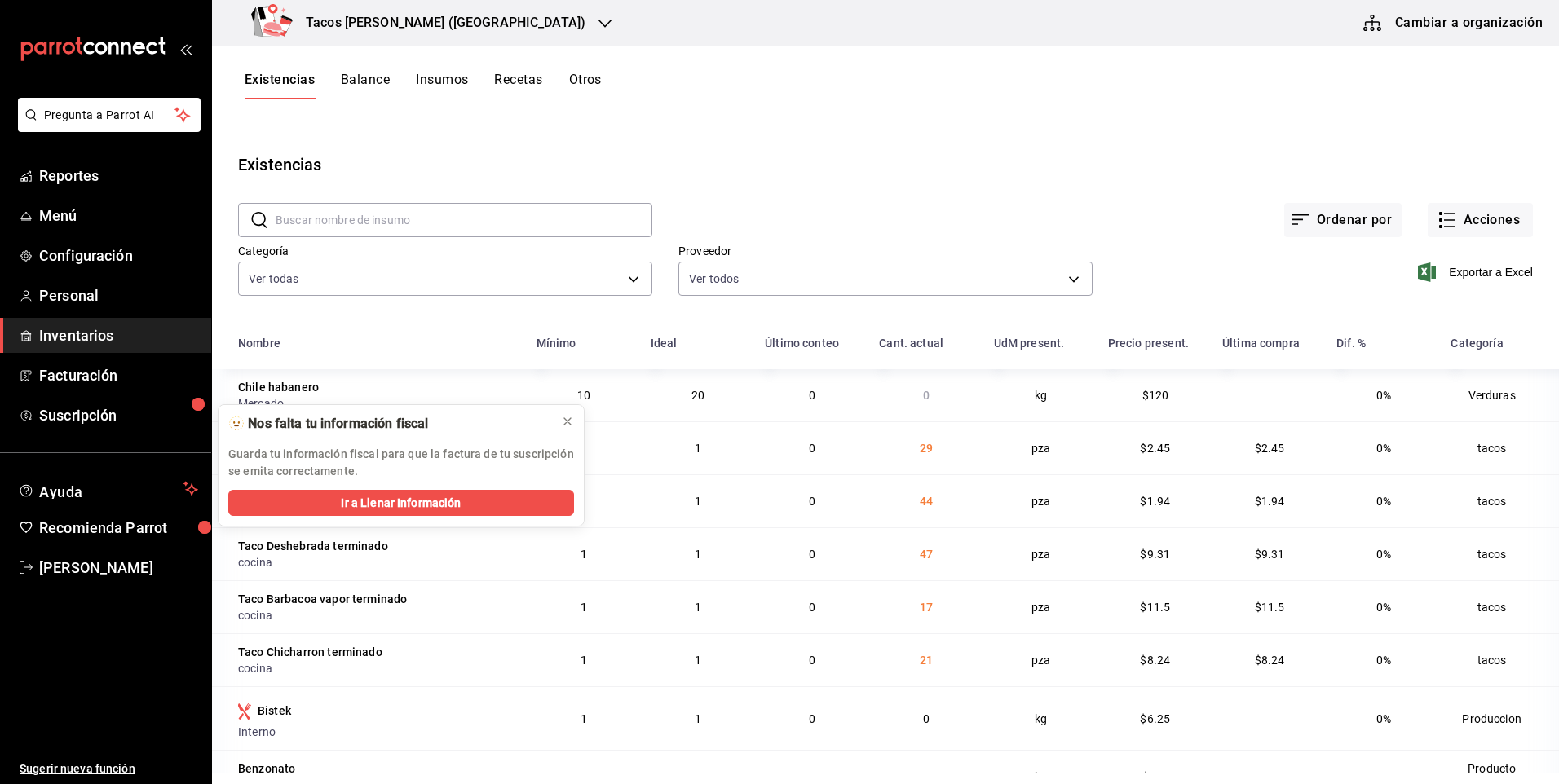
click at [420, 30] on h3 "Tacos [PERSON_NAME] ([GEOGRAPHIC_DATA])" at bounding box center [439, 23] width 293 height 20
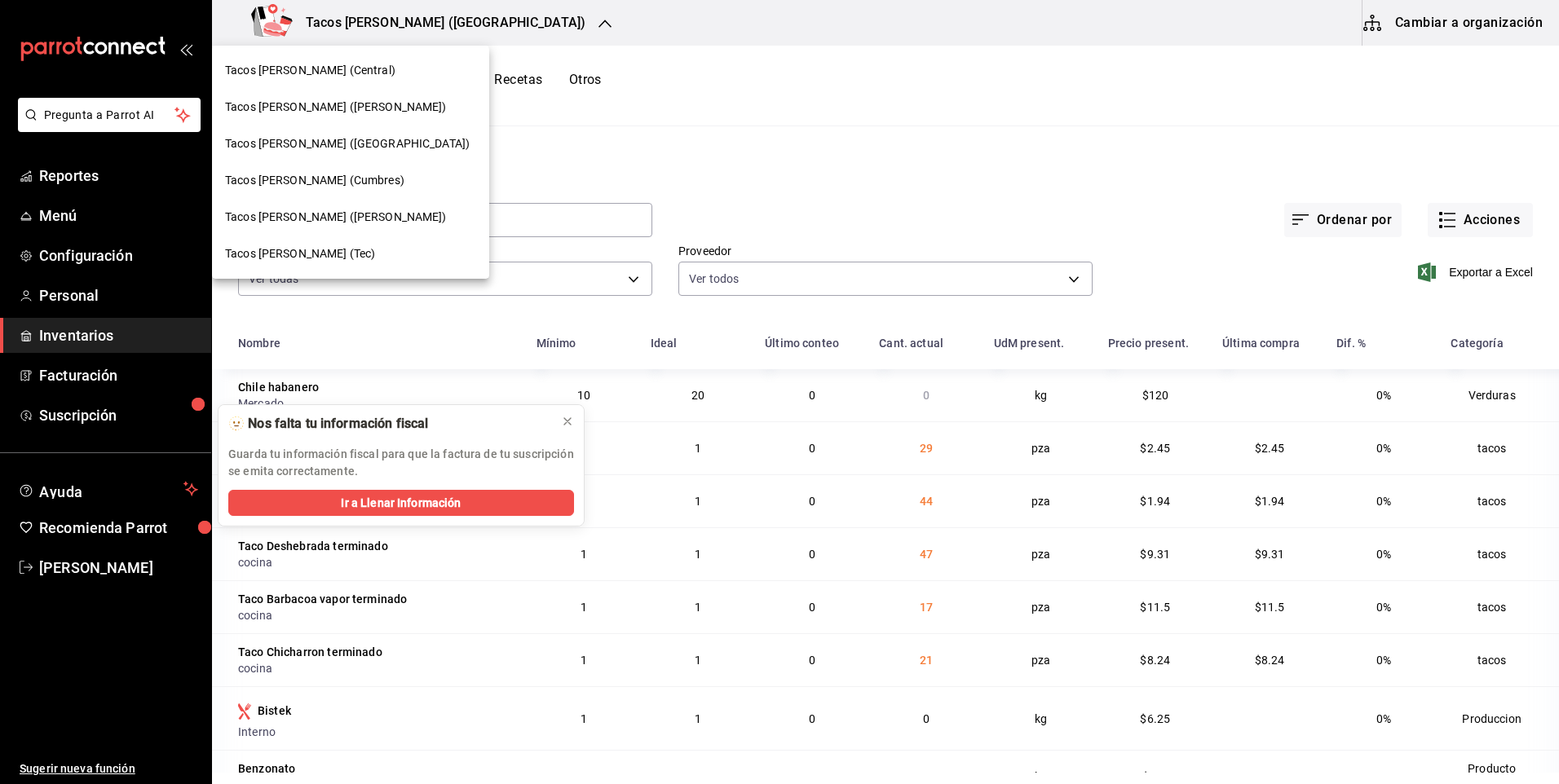
click at [377, 59] on div "Tacos [PERSON_NAME] (Central)" at bounding box center [350, 70] width 277 height 37
